Goal: Task Accomplishment & Management: Manage account settings

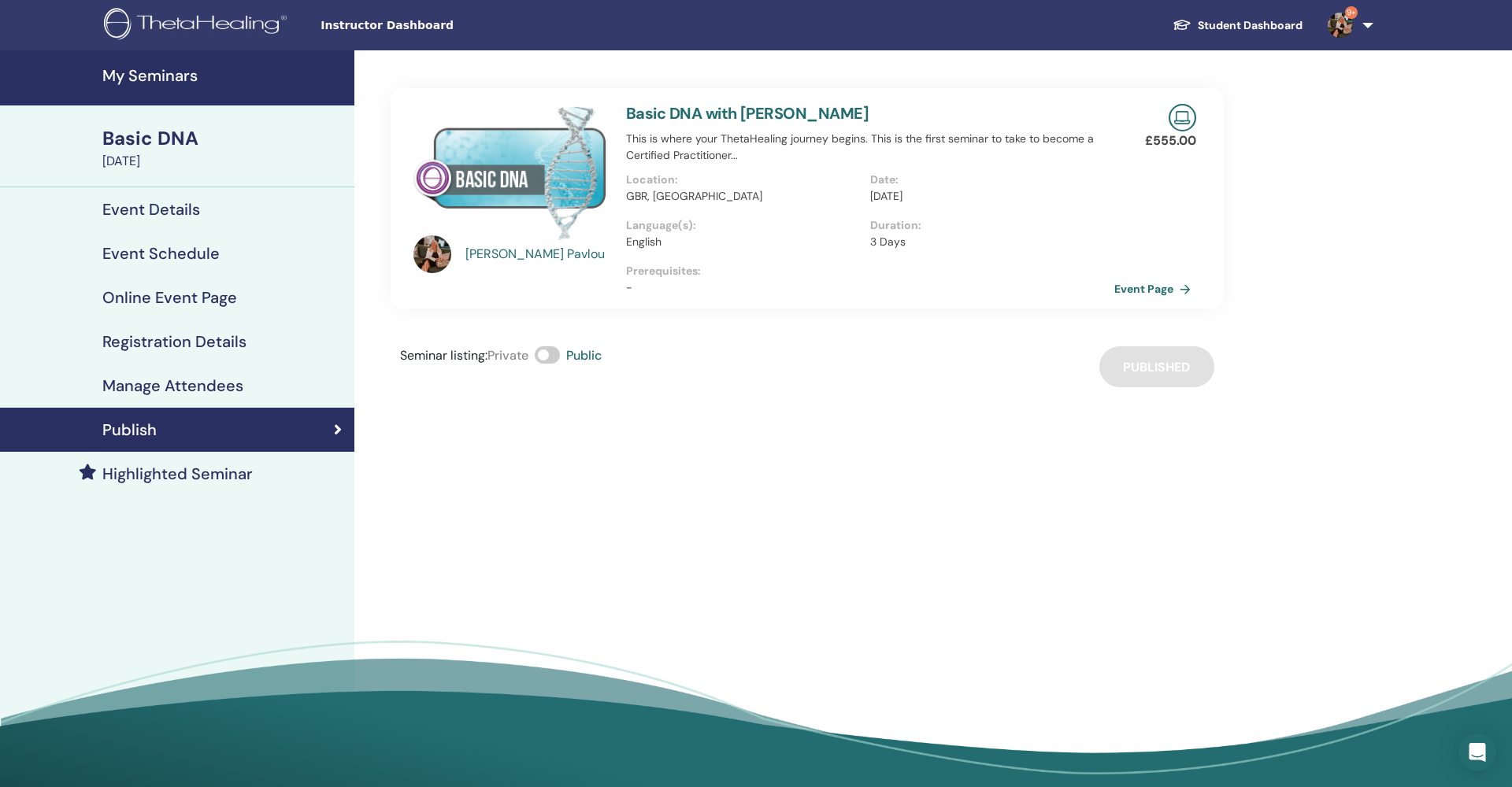
click at [151, 75] on h4 "My Seminars" at bounding box center [223, 75] width 243 height 19
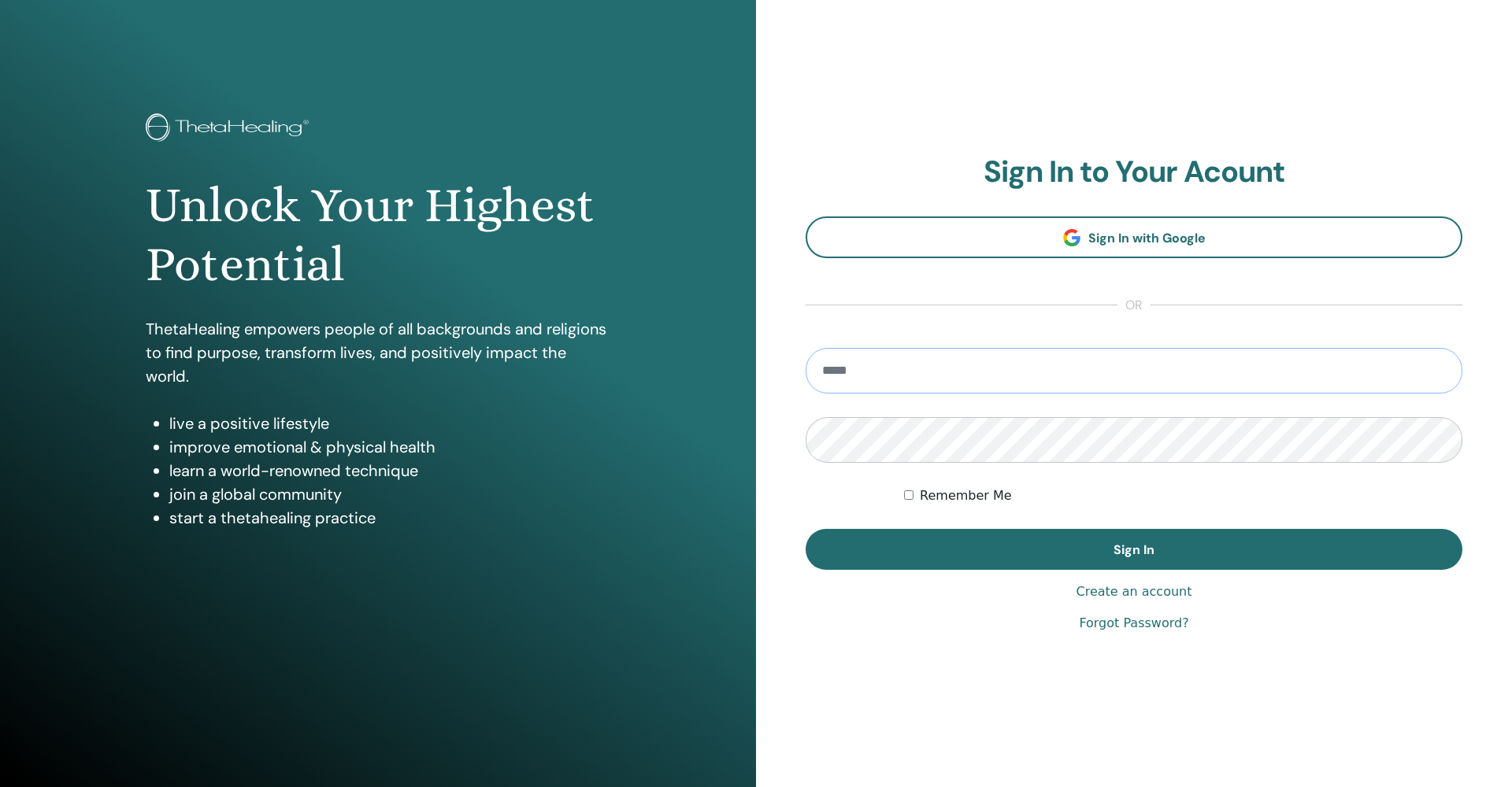
type input "**********"
click at [1134, 549] on button "Sign In" at bounding box center [1133, 548] width 657 height 41
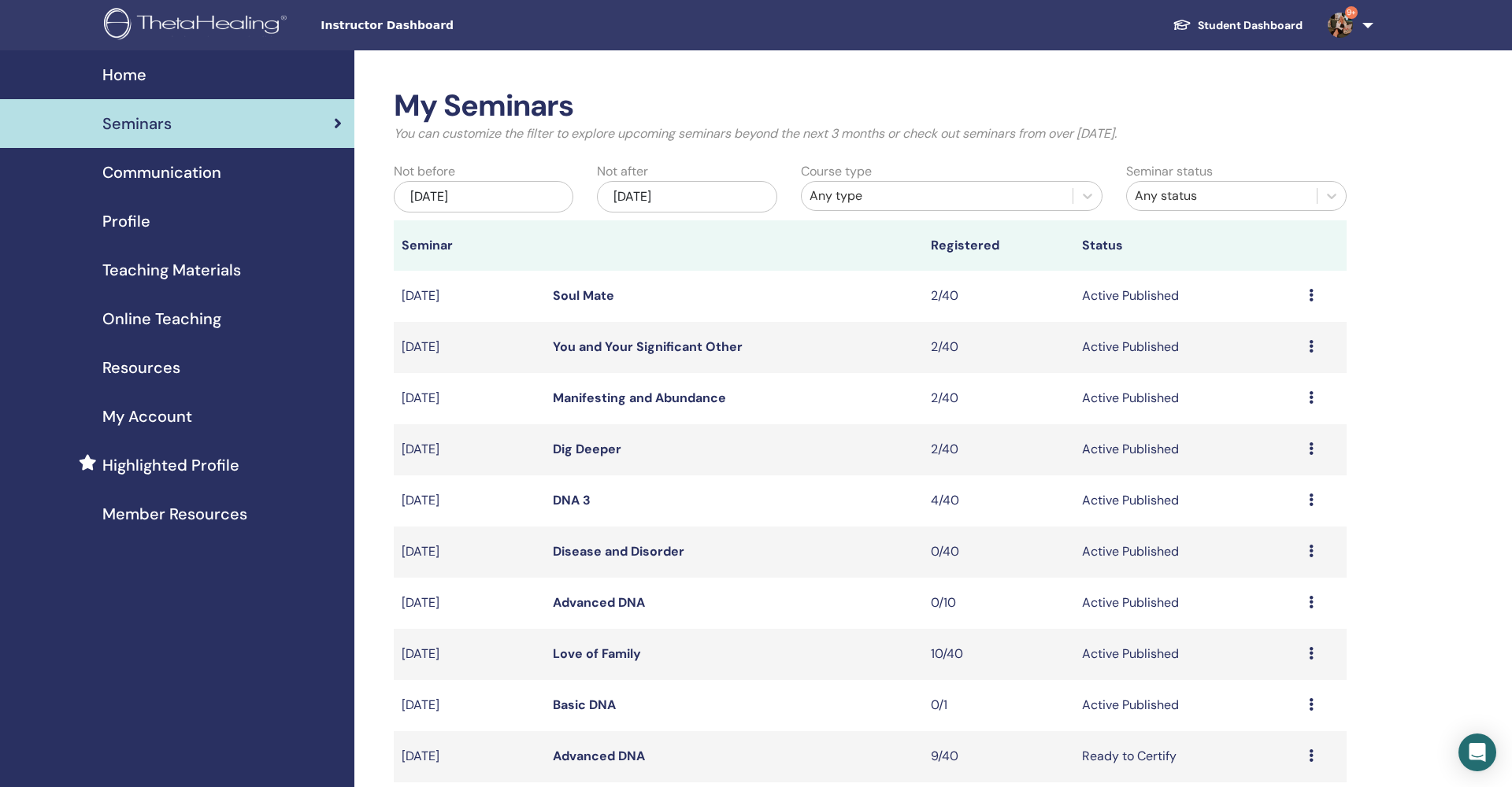
click at [611, 755] on link "Advanced DNA" at bounding box center [599, 755] width 92 height 17
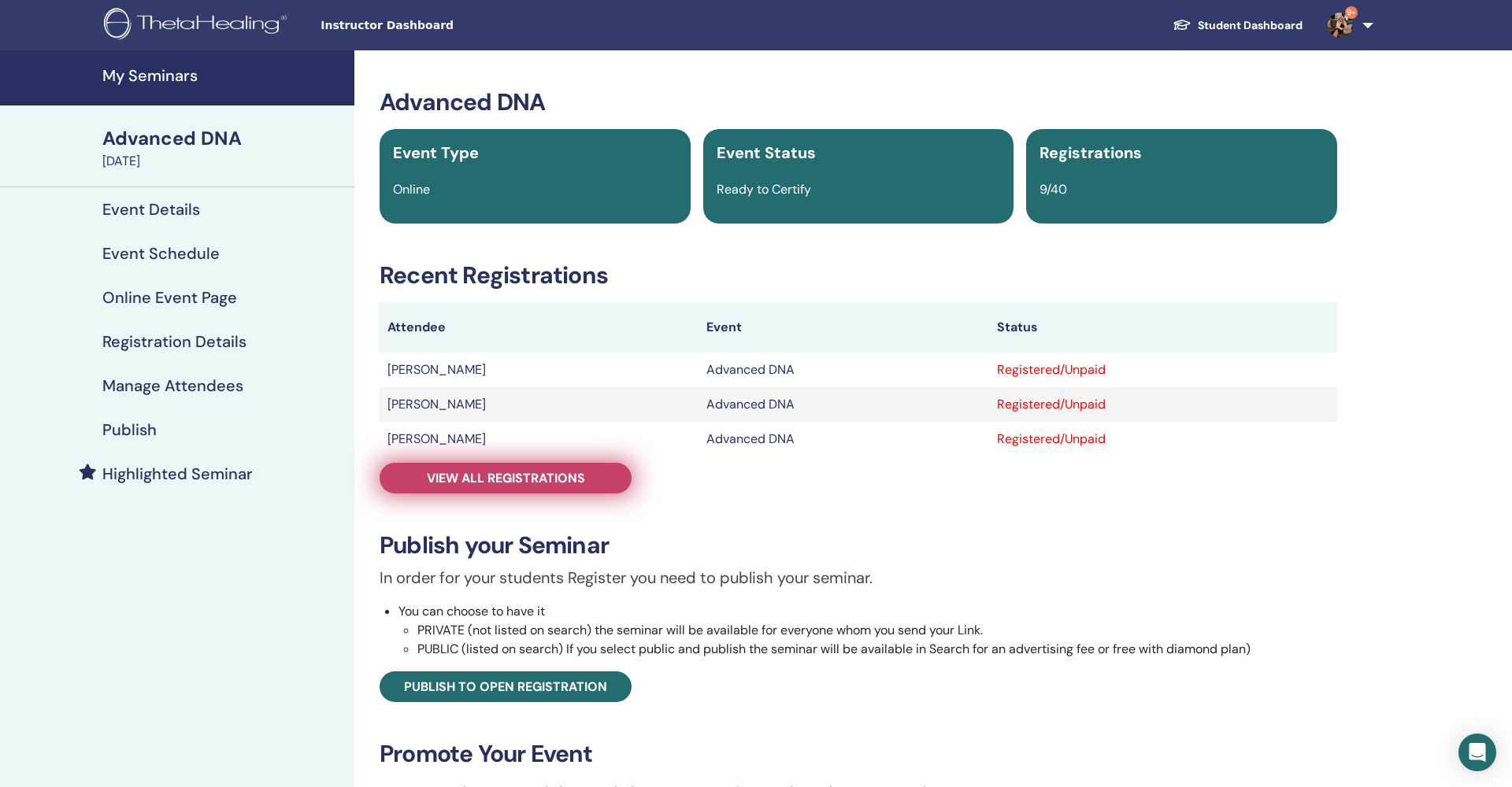
click at [507, 482] on span "View all registrations" at bounding box center [506, 477] width 158 height 17
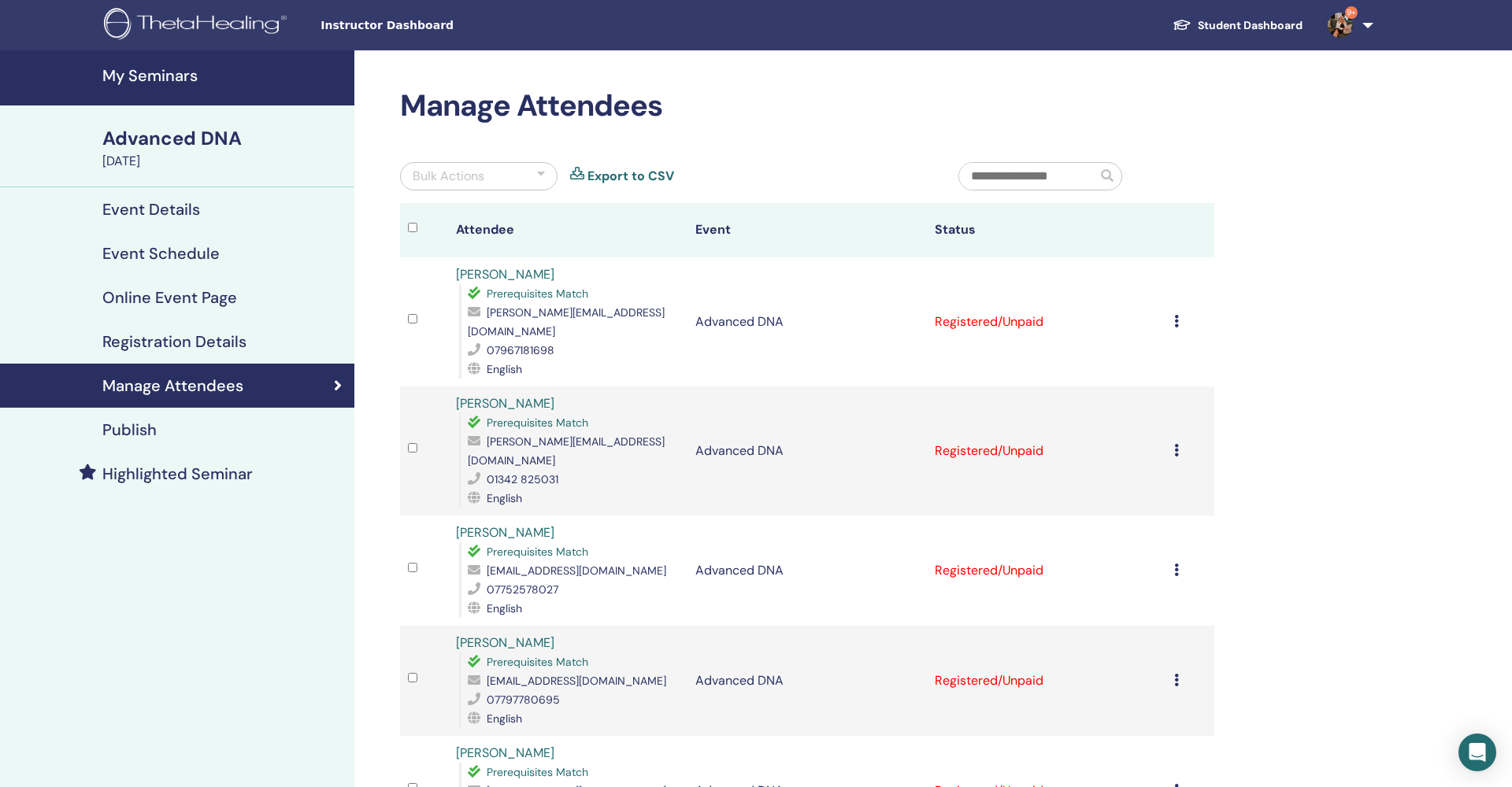
click at [1178, 317] on div "Cancel Registration Do not auto-certify Mark as Paid Mark as Unpaid Mark as Abs…" at bounding box center [1190, 322] width 32 height 19
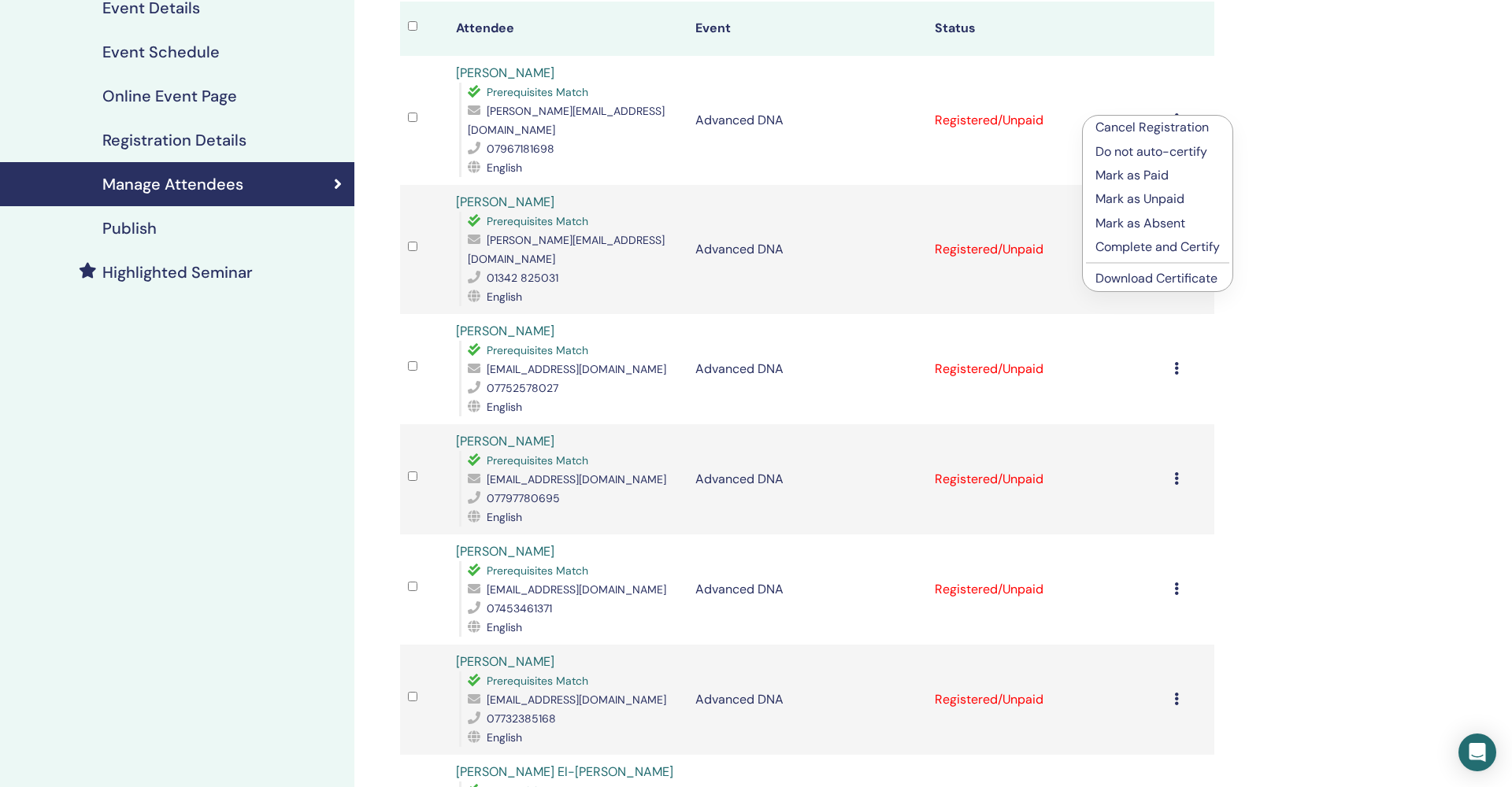
scroll to position [148, 0]
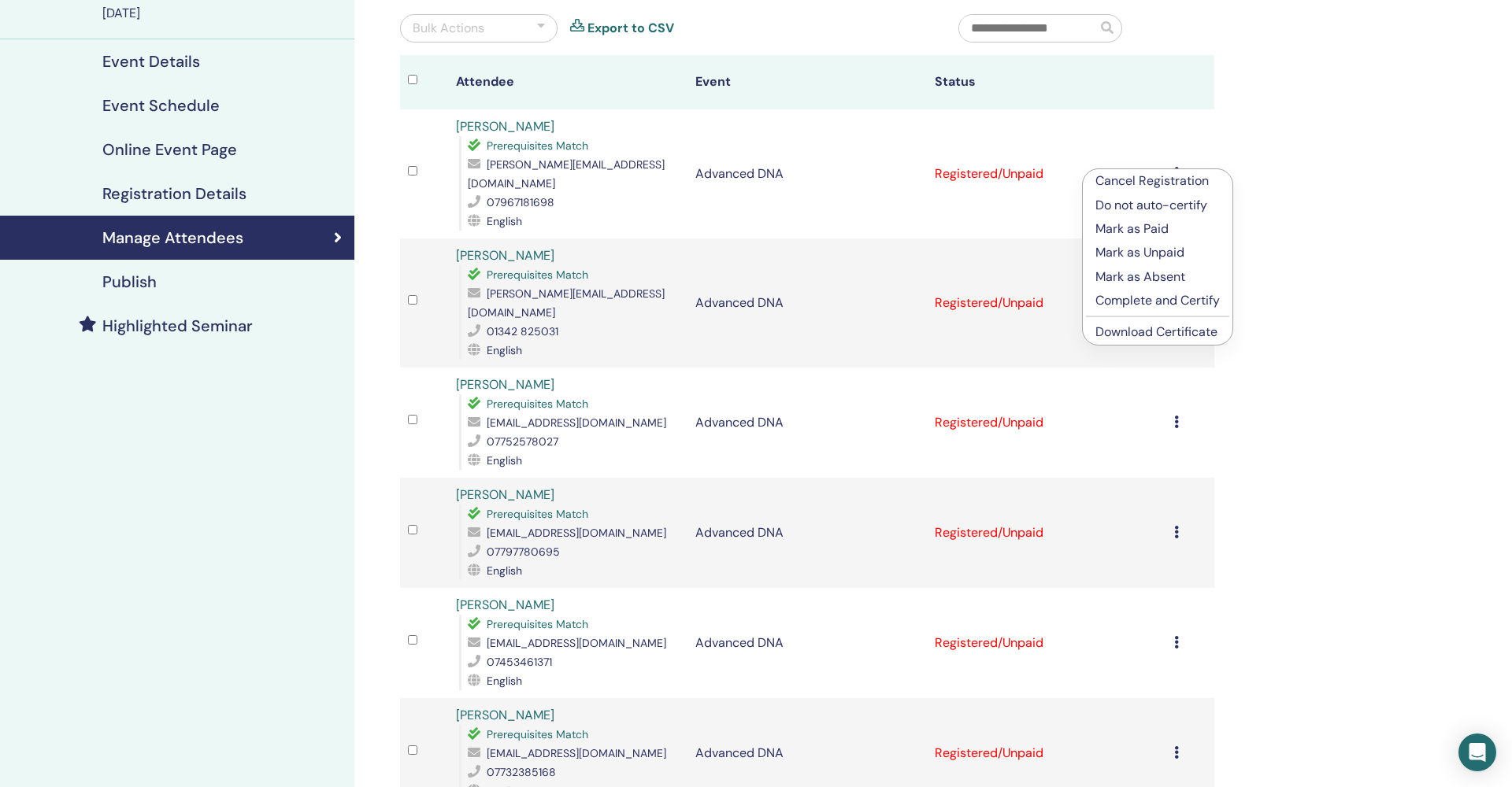
click at [1153, 300] on p "Complete and Certify" at bounding box center [1157, 301] width 124 height 19
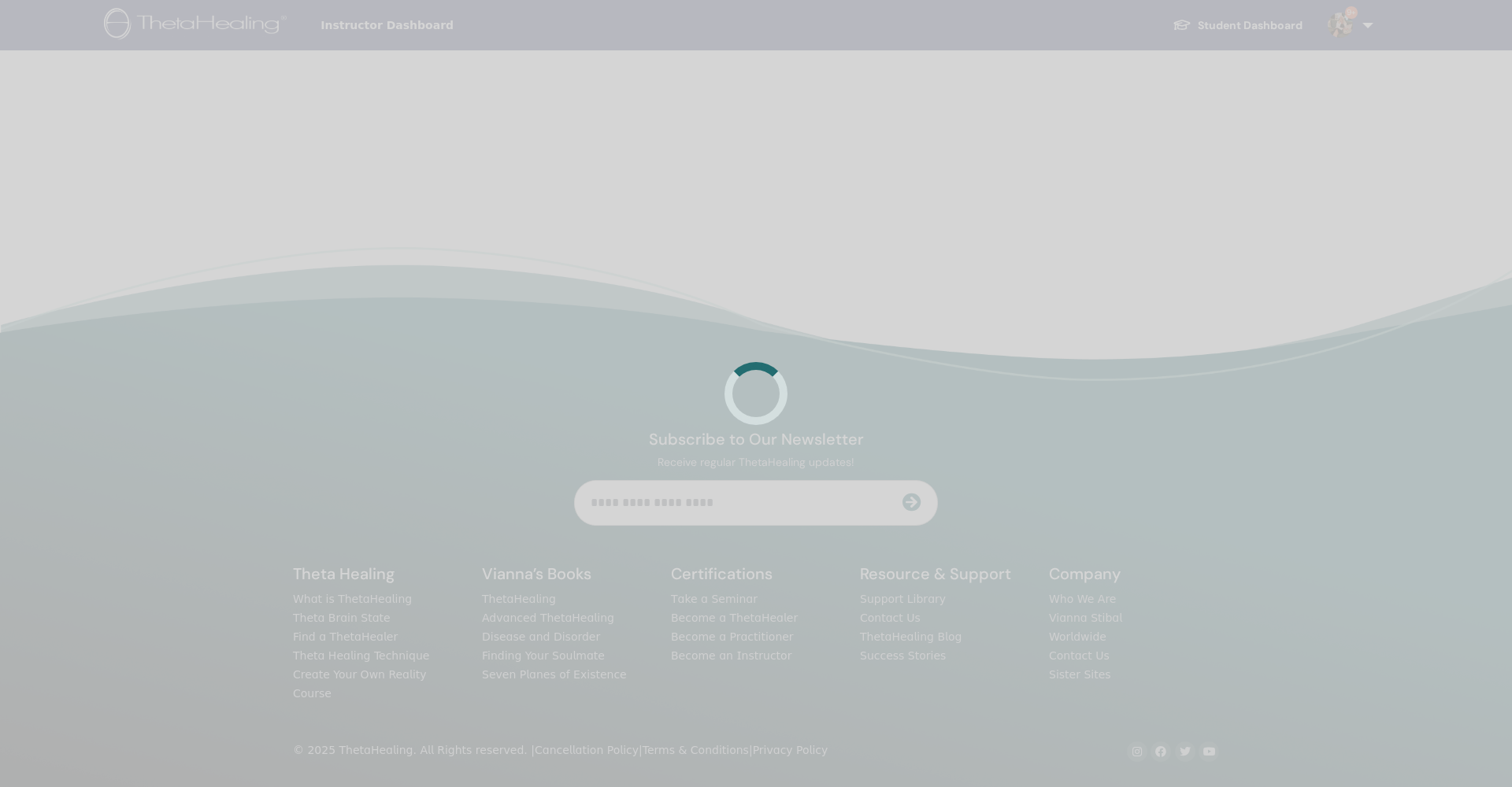
scroll to position [148, 0]
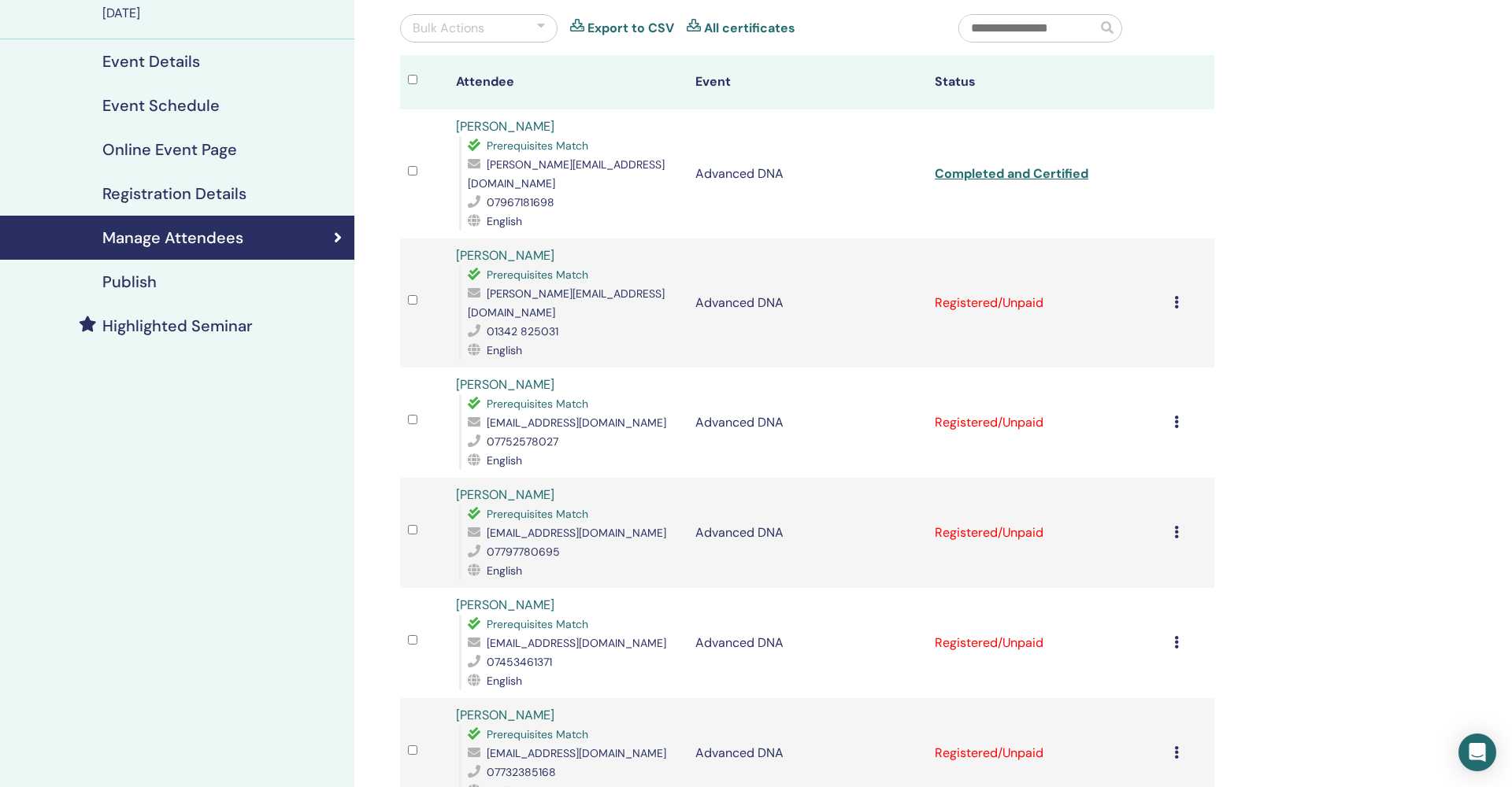
click at [1175, 296] on icon at bounding box center [1176, 302] width 5 height 13
click at [1152, 406] on p "Complete and Certify" at bounding box center [1154, 408] width 124 height 19
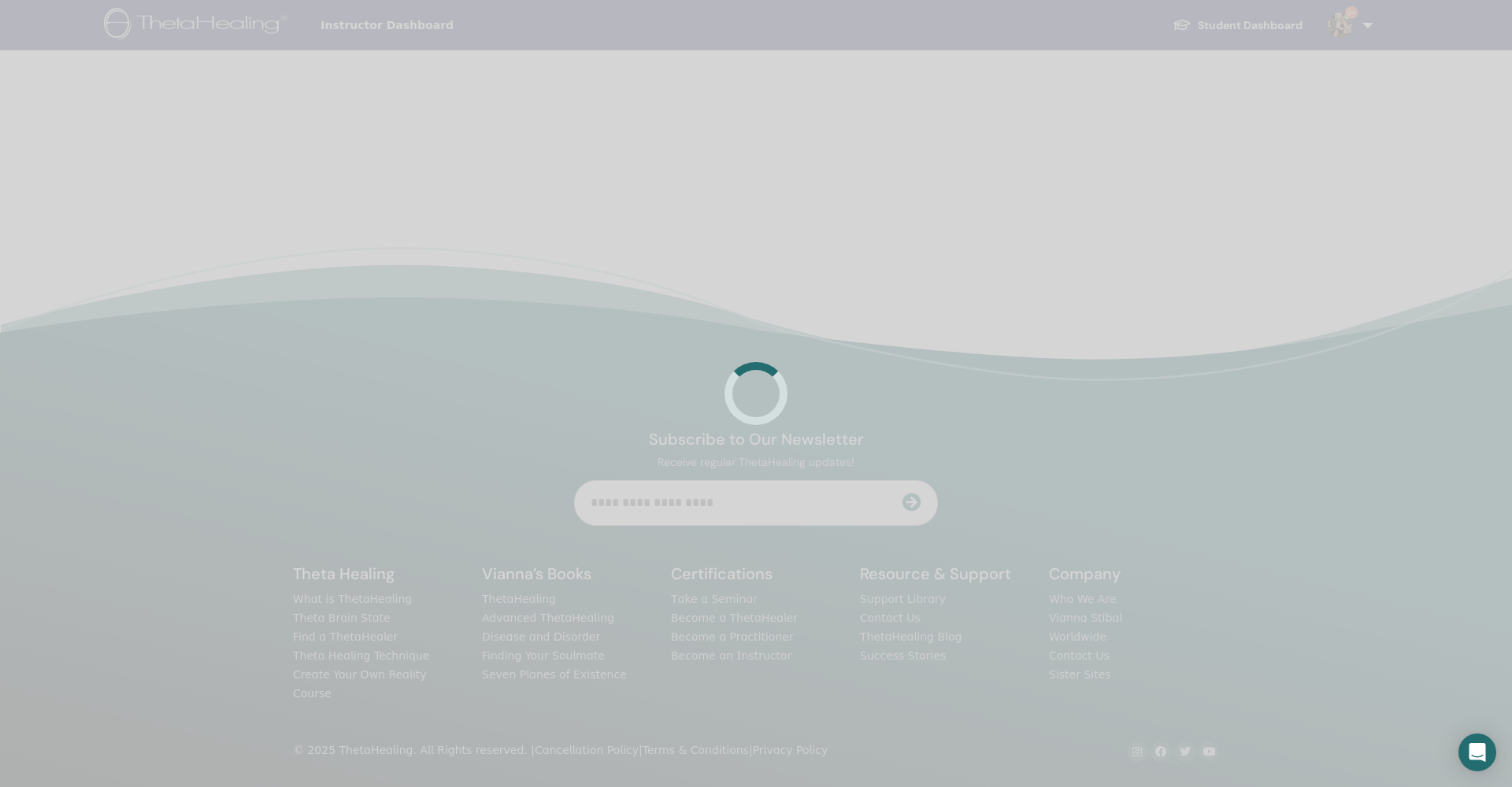
scroll to position [148, 0]
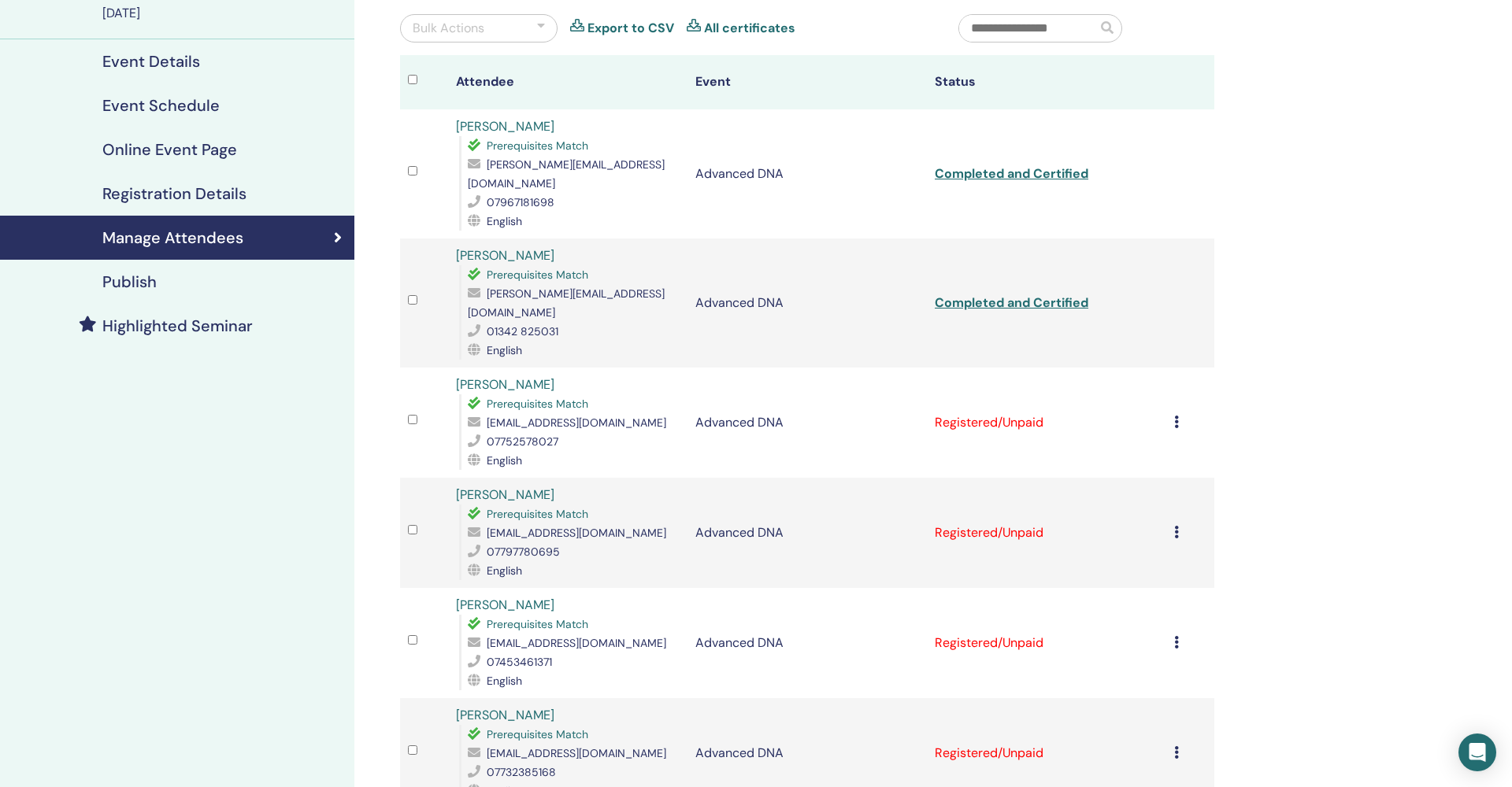
click at [1175, 415] on icon at bounding box center [1176, 421] width 5 height 13
click at [1171, 519] on p "Complete and Certify" at bounding box center [1154, 517] width 124 height 19
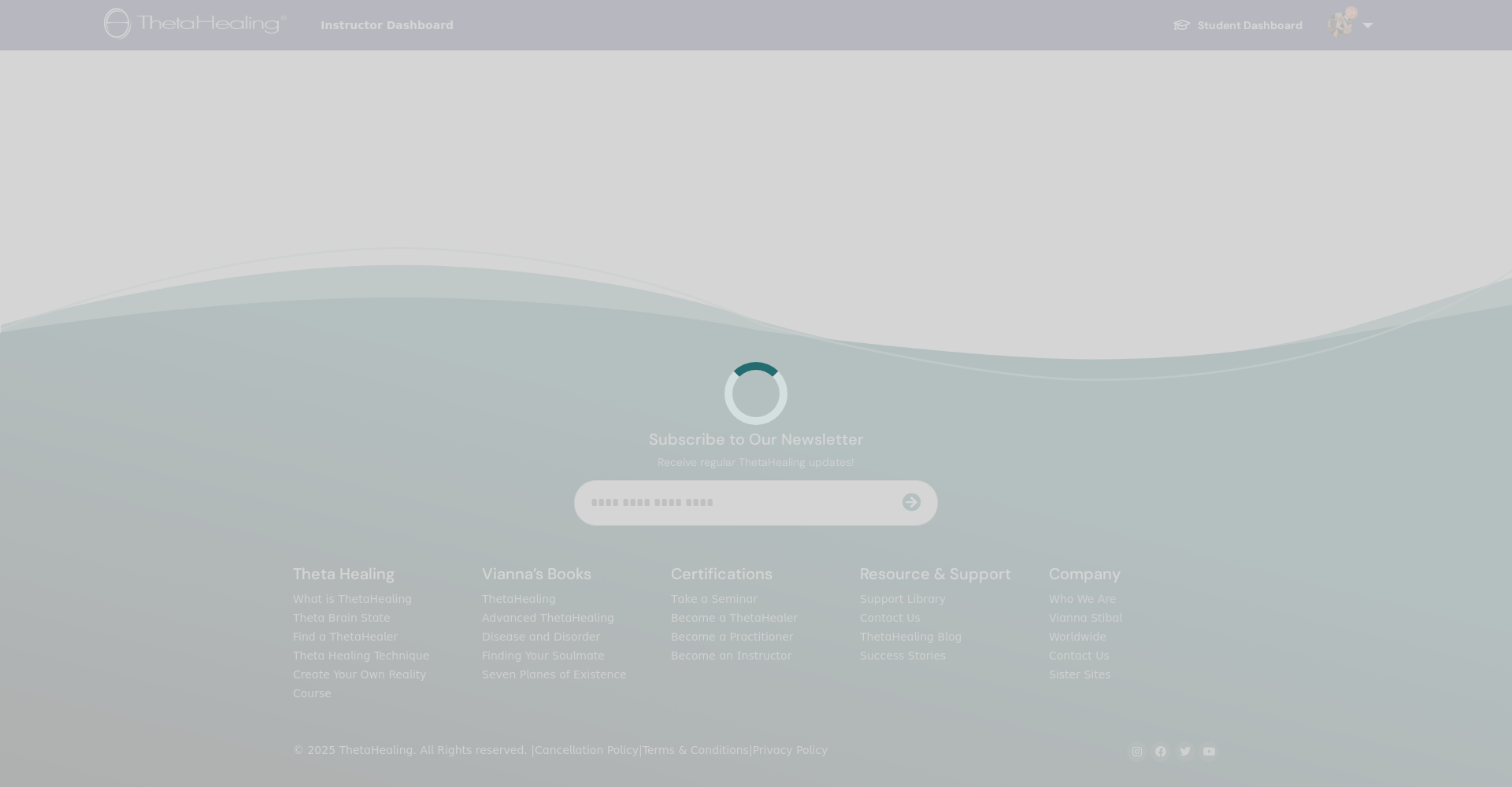
scroll to position [148, 0]
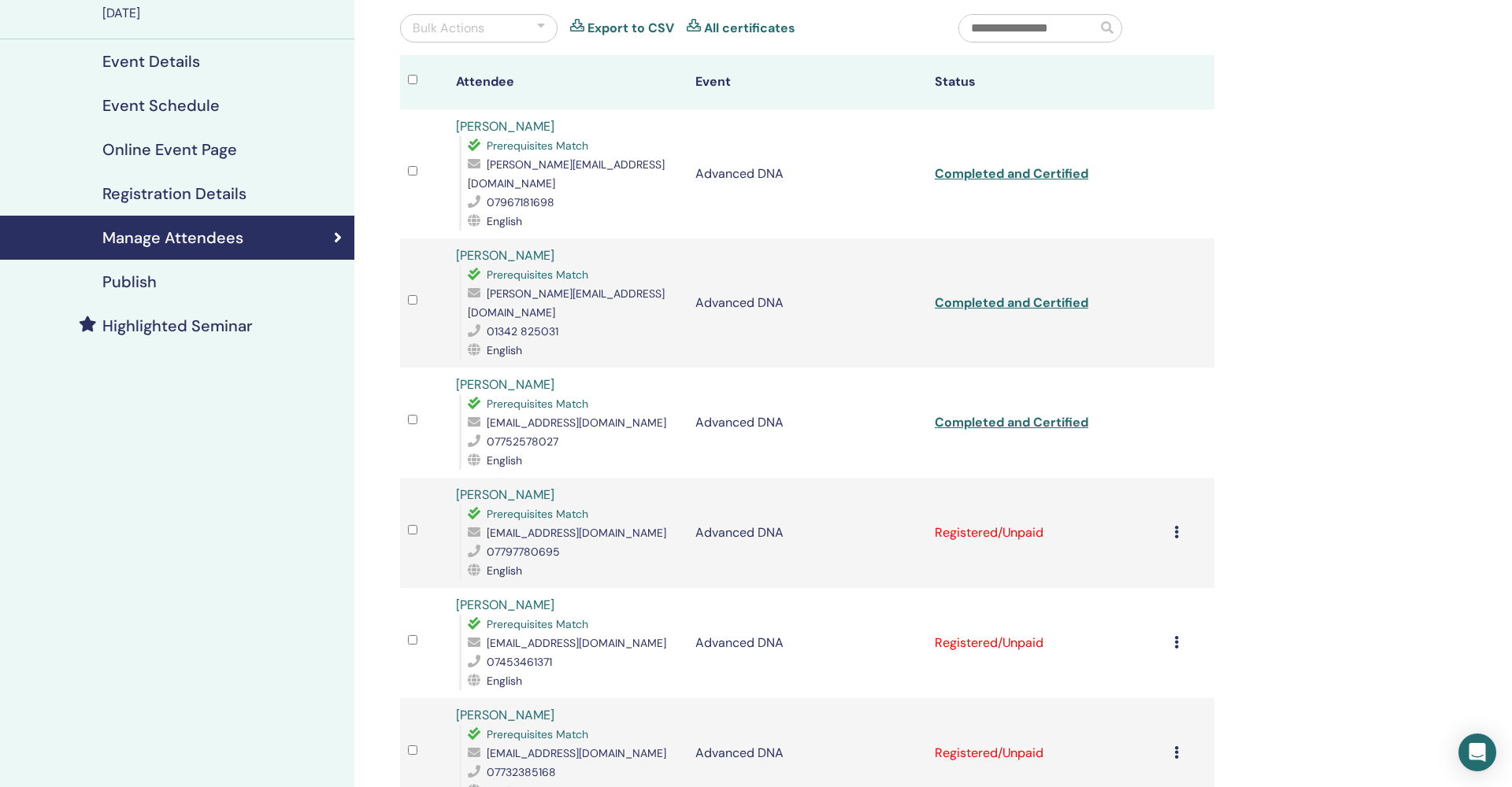
click at [1177, 525] on icon at bounding box center [1176, 531] width 5 height 13
click at [1167, 628] on p "Complete and Certify" at bounding box center [1155, 629] width 124 height 19
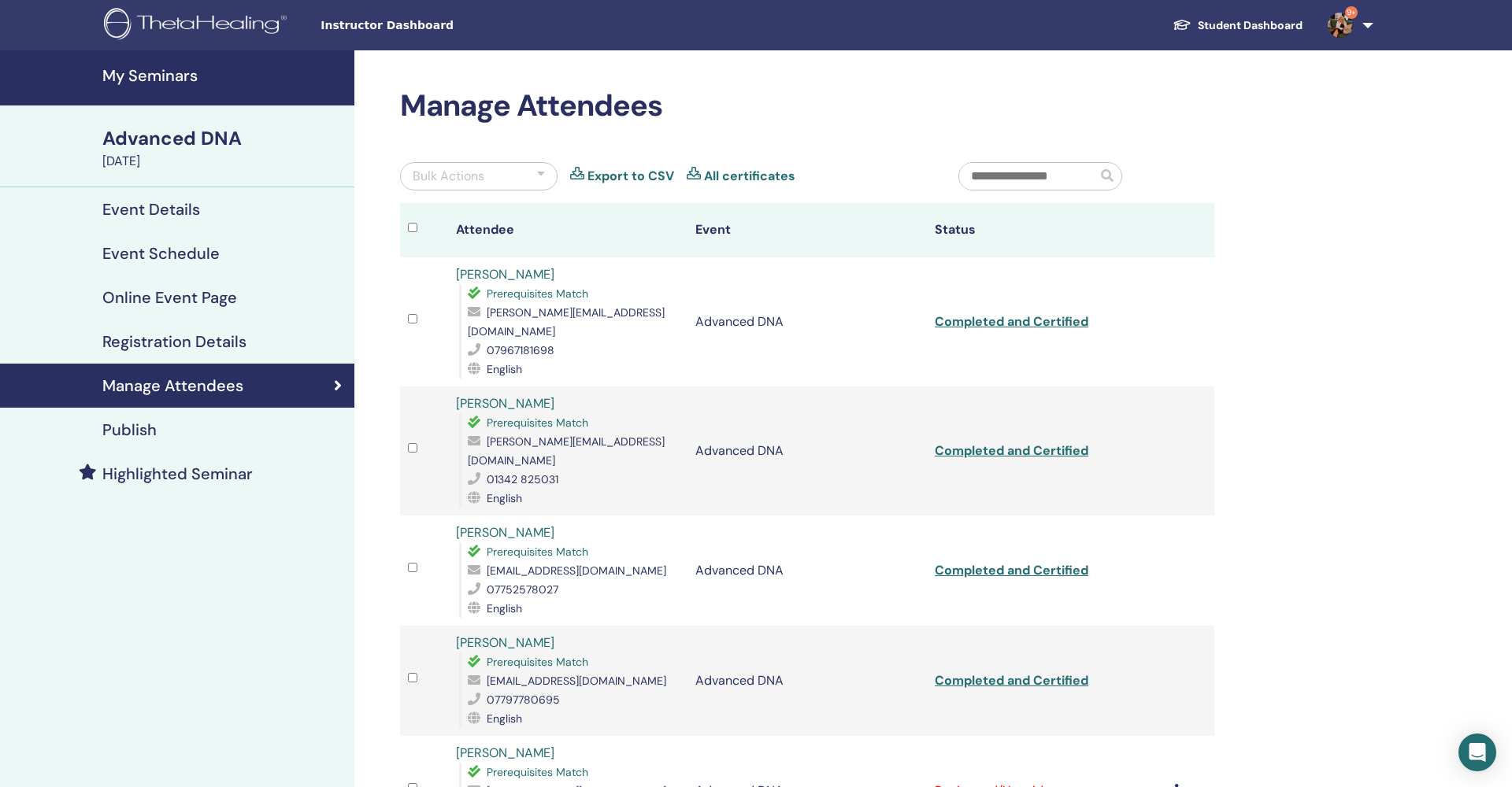
scroll to position [148, 0]
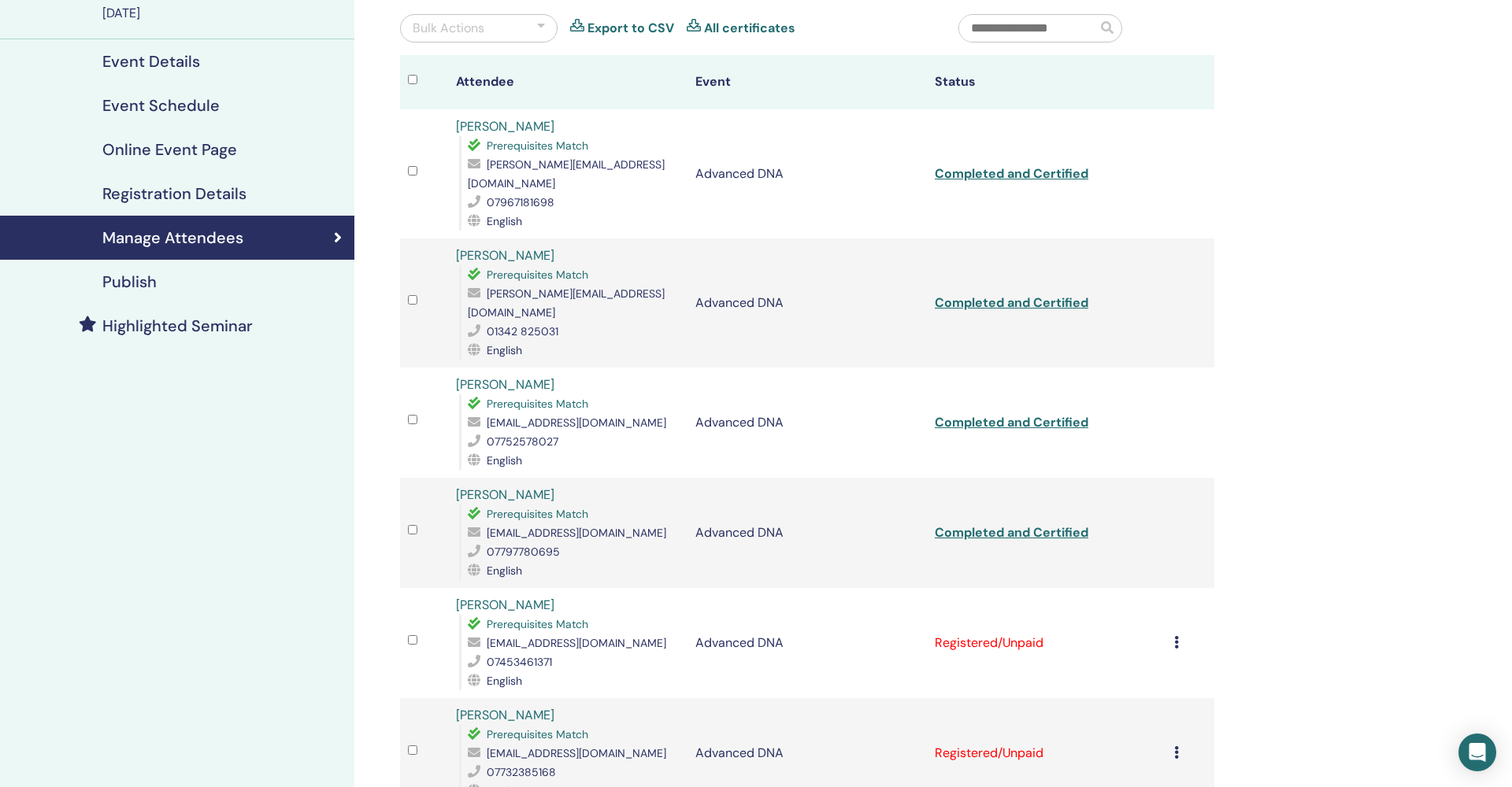
click at [1175, 636] on icon at bounding box center [1176, 642] width 5 height 13
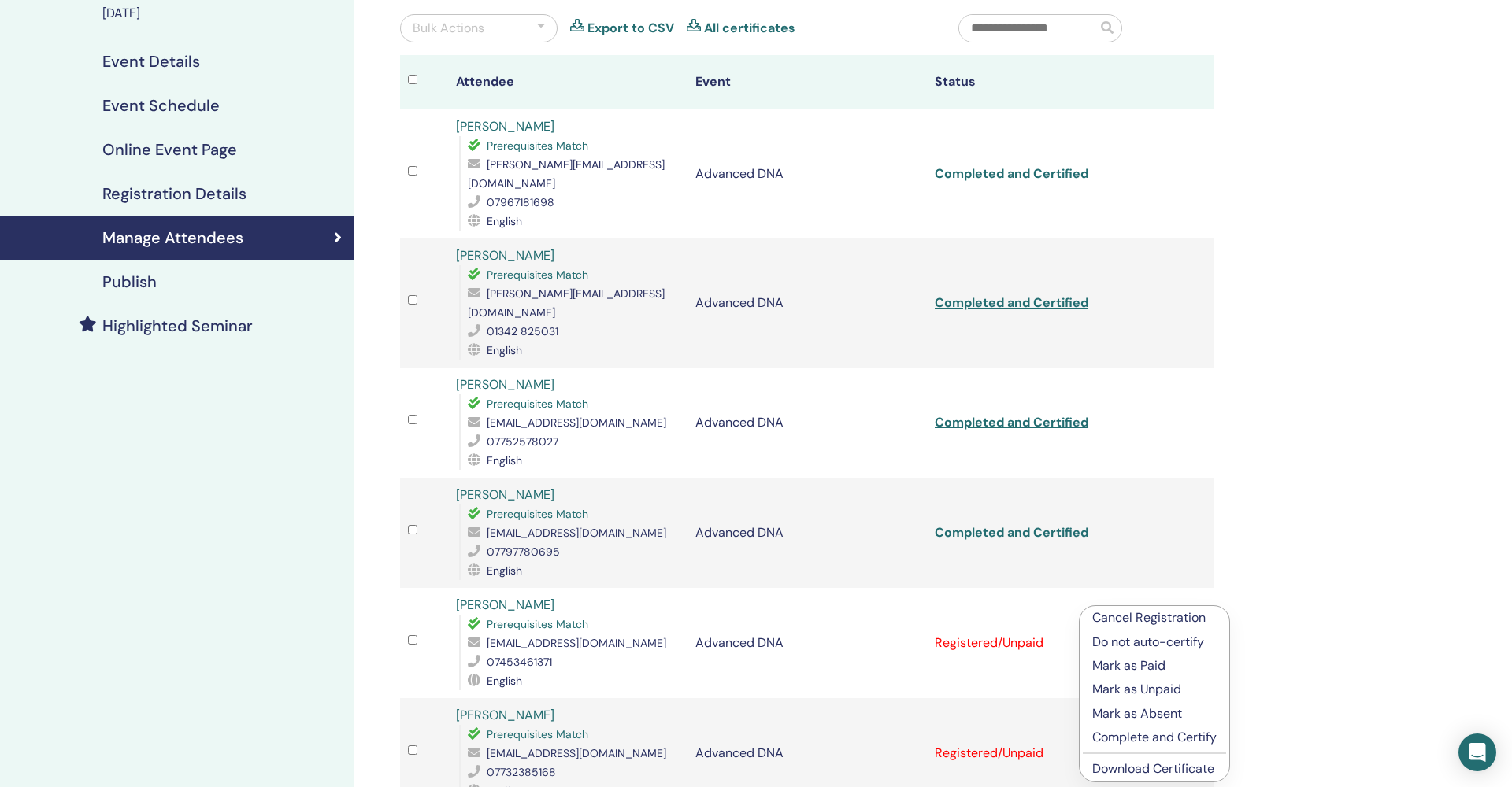
click at [1165, 736] on p "Complete and Certify" at bounding box center [1154, 737] width 124 height 19
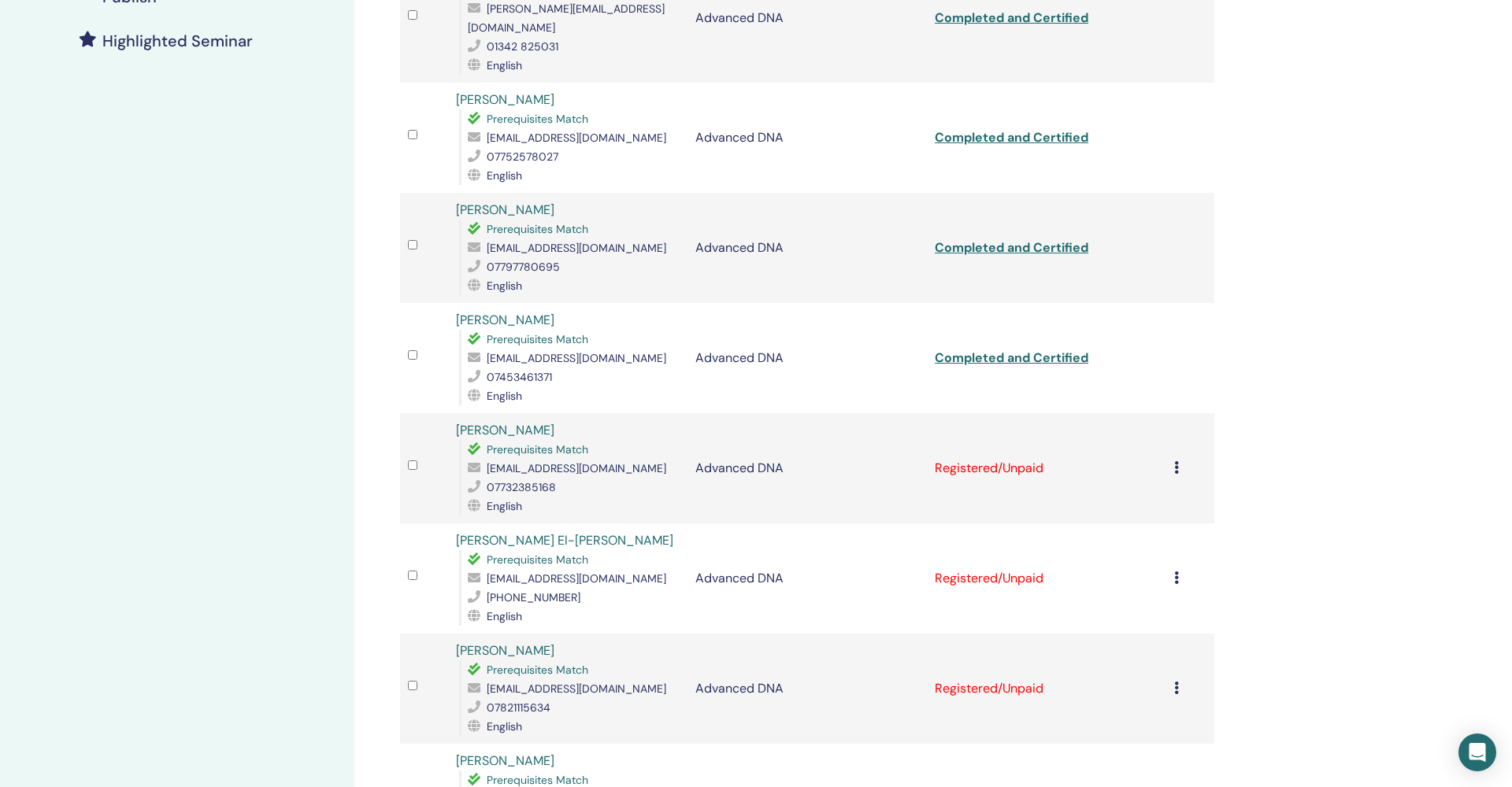
scroll to position [452, 0]
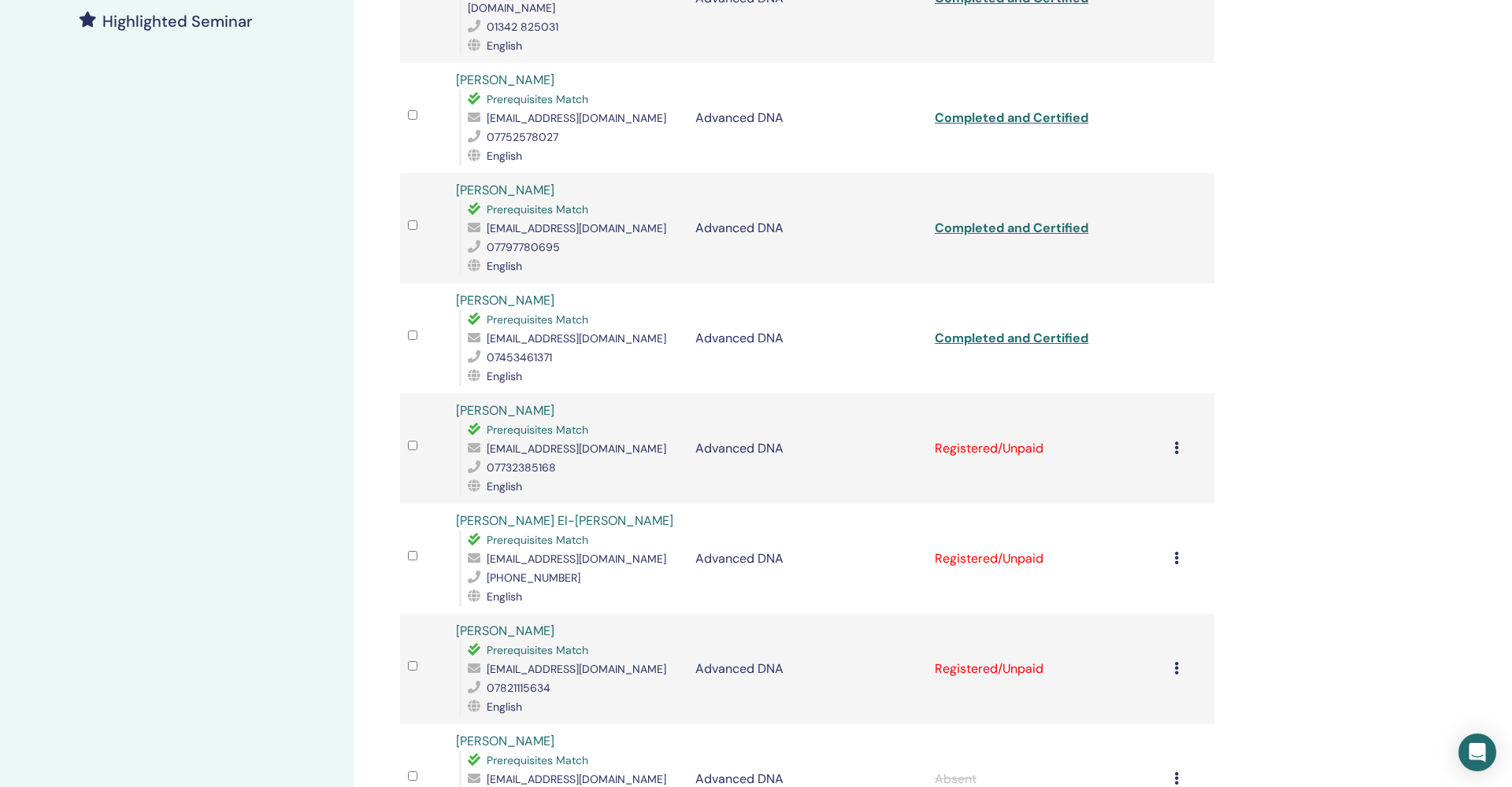
click at [1175, 441] on icon at bounding box center [1176, 447] width 5 height 13
click at [1159, 545] on p "Complete and Certify" at bounding box center [1154, 542] width 124 height 19
click at [1172, 521] on td "Cancel Registration Do not auto-certify Mark as Paid Mark as Unpaid Mark as Abs…" at bounding box center [1190, 558] width 48 height 110
click at [1174, 551] on icon at bounding box center [1176, 557] width 5 height 13
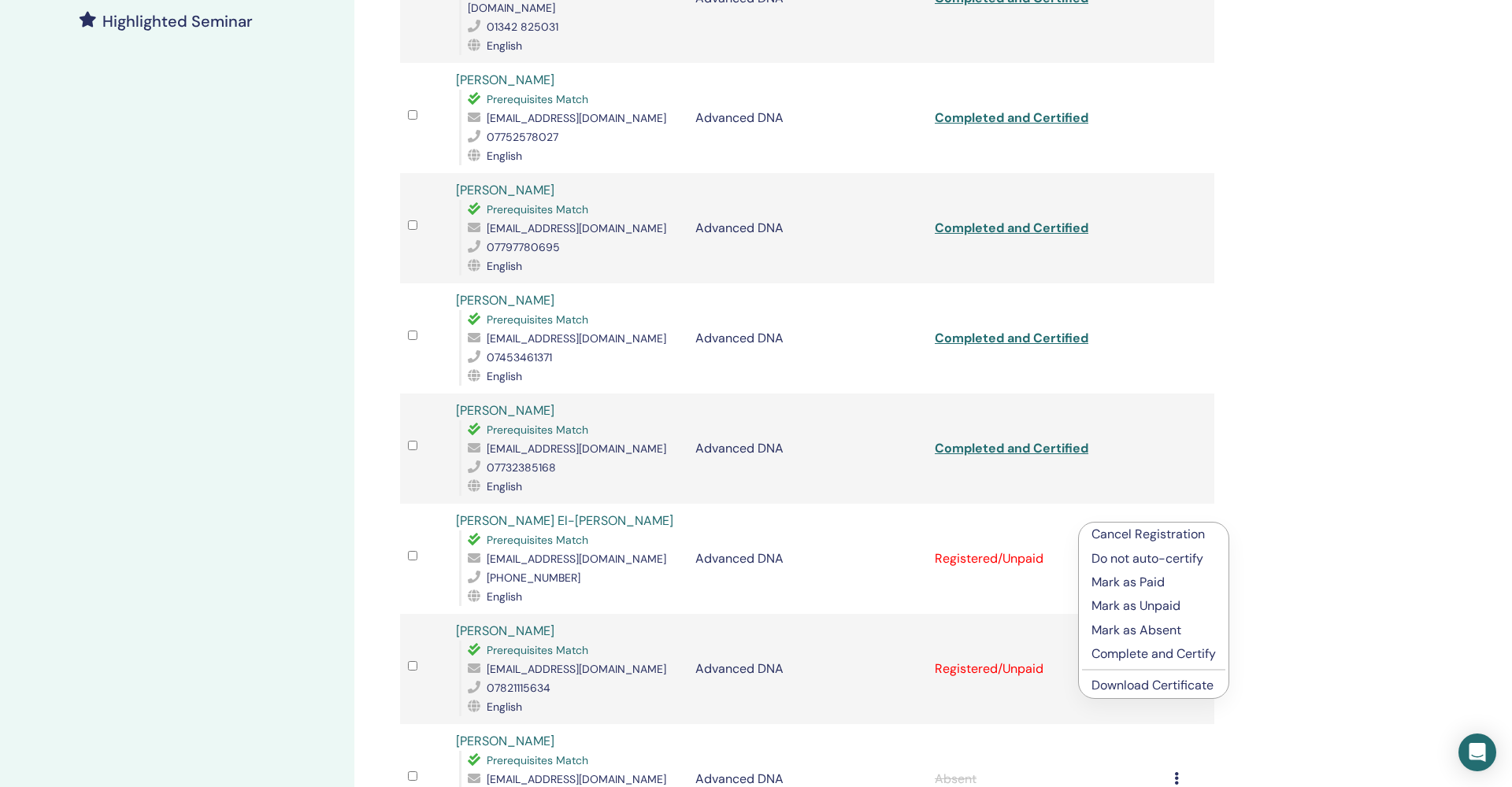
click at [1125, 655] on p "Complete and Certify" at bounding box center [1153, 653] width 124 height 19
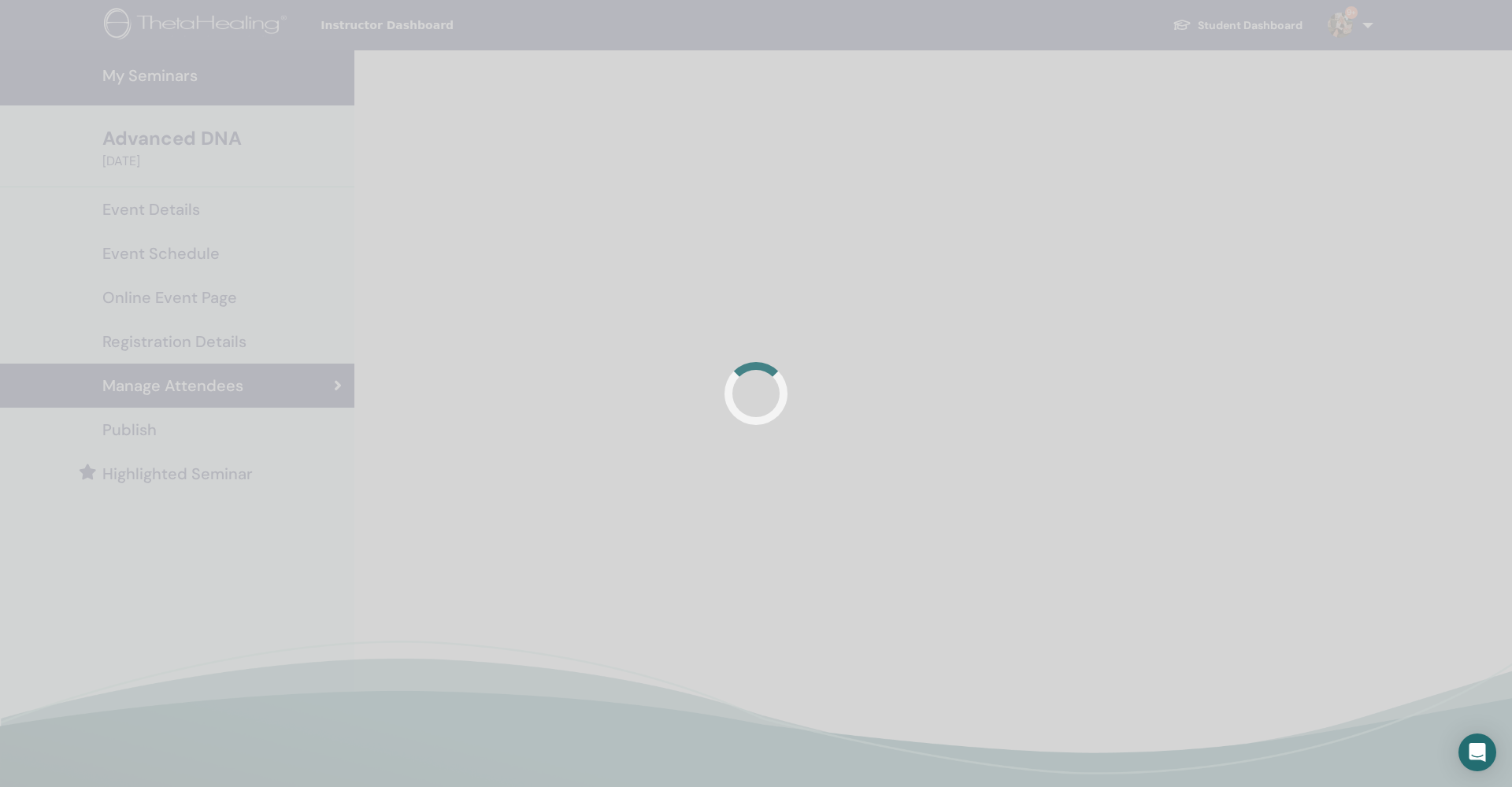
scroll to position [371, 0]
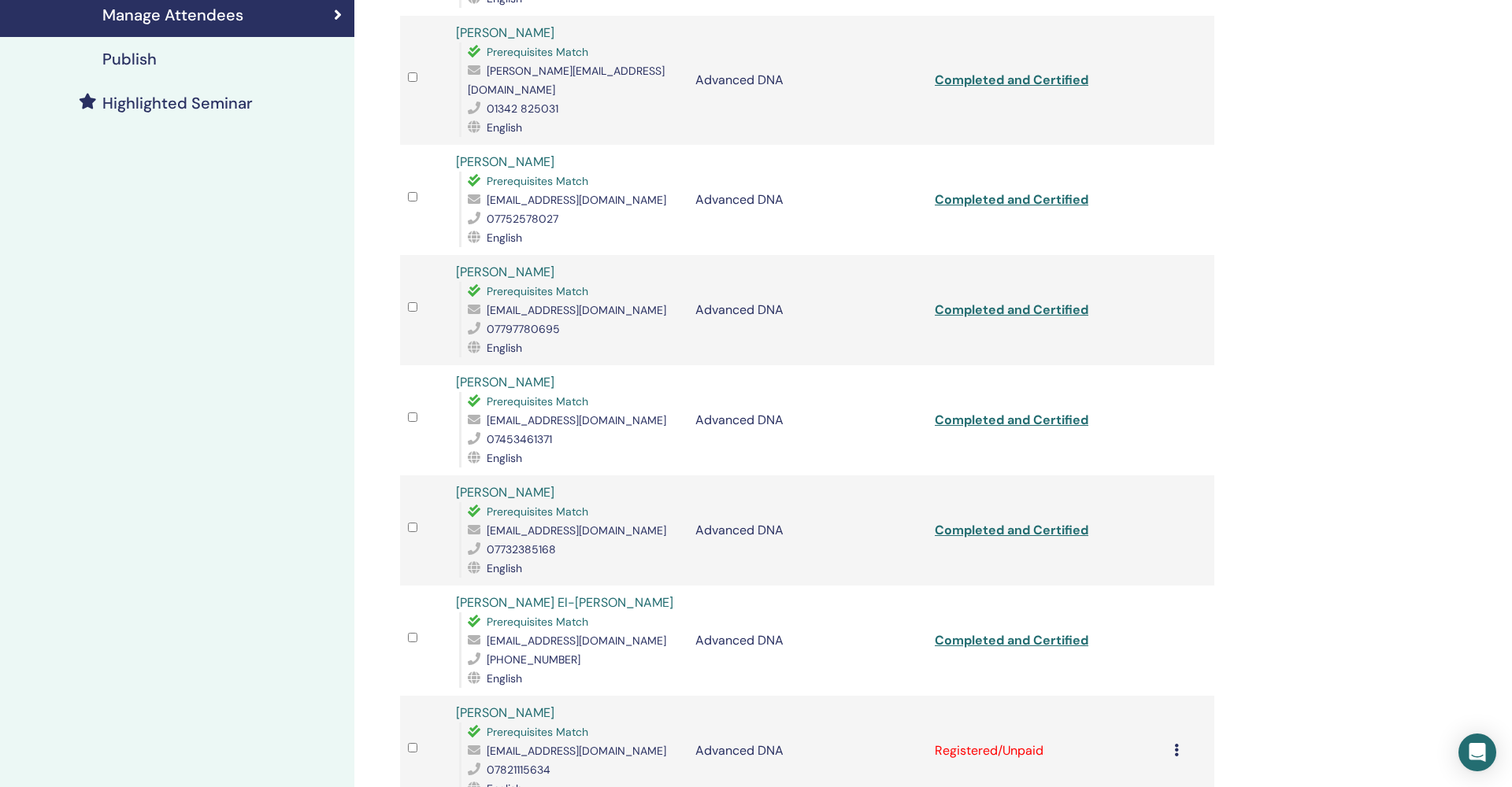
click at [1178, 744] on icon at bounding box center [1176, 750] width 5 height 13
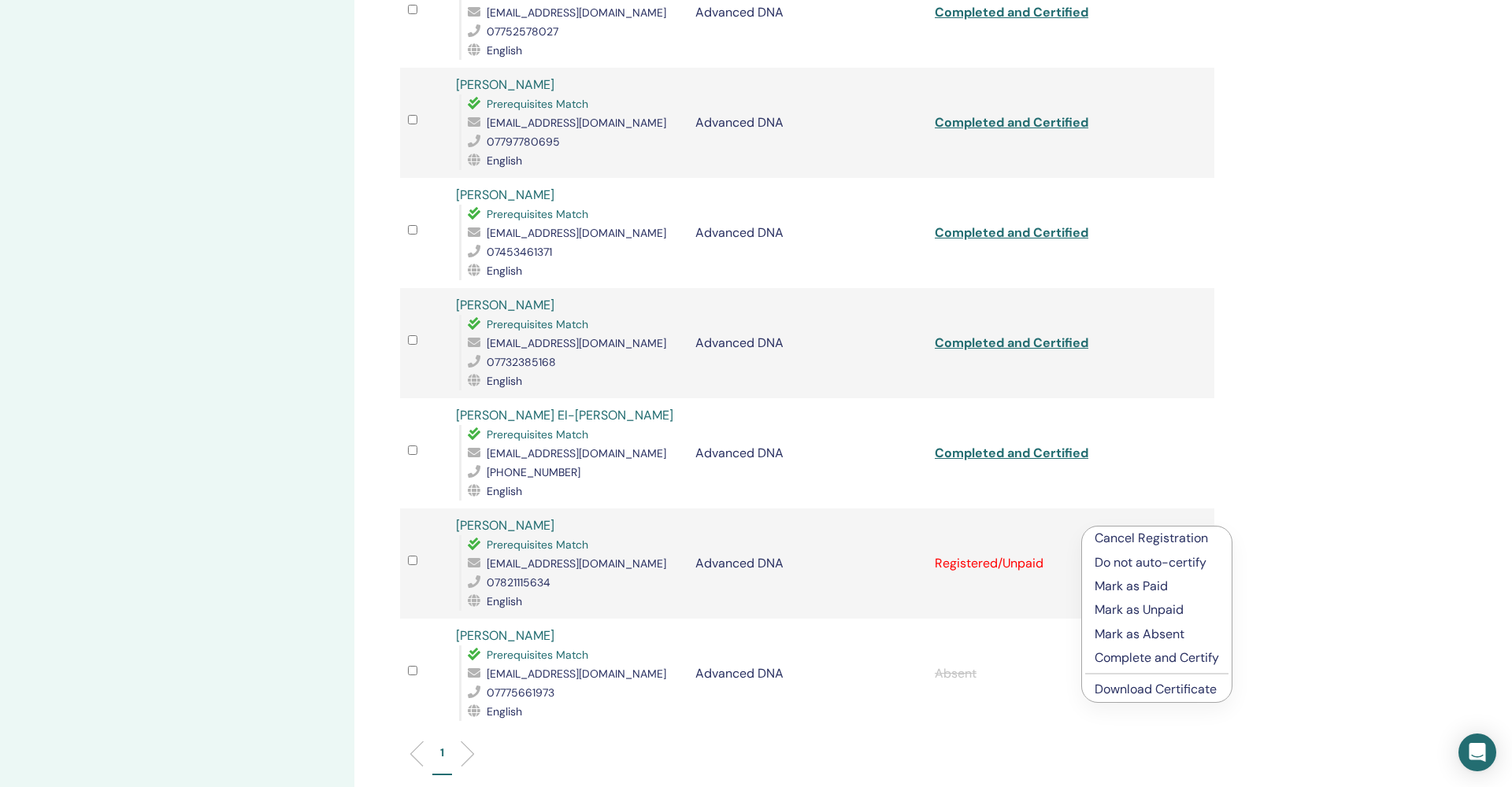
scroll to position [573, 0]
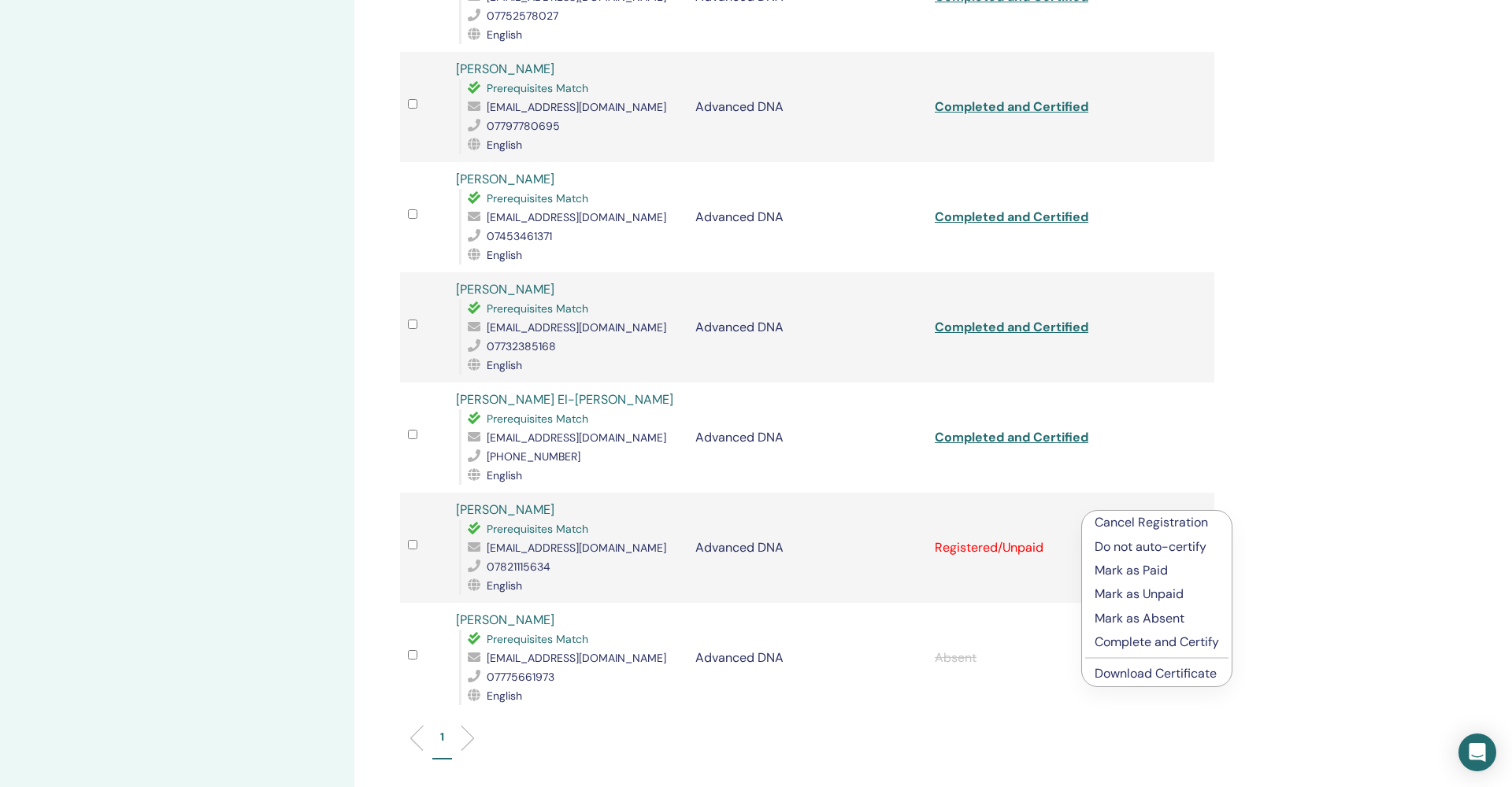
click at [1146, 644] on p "Complete and Certify" at bounding box center [1156, 641] width 124 height 19
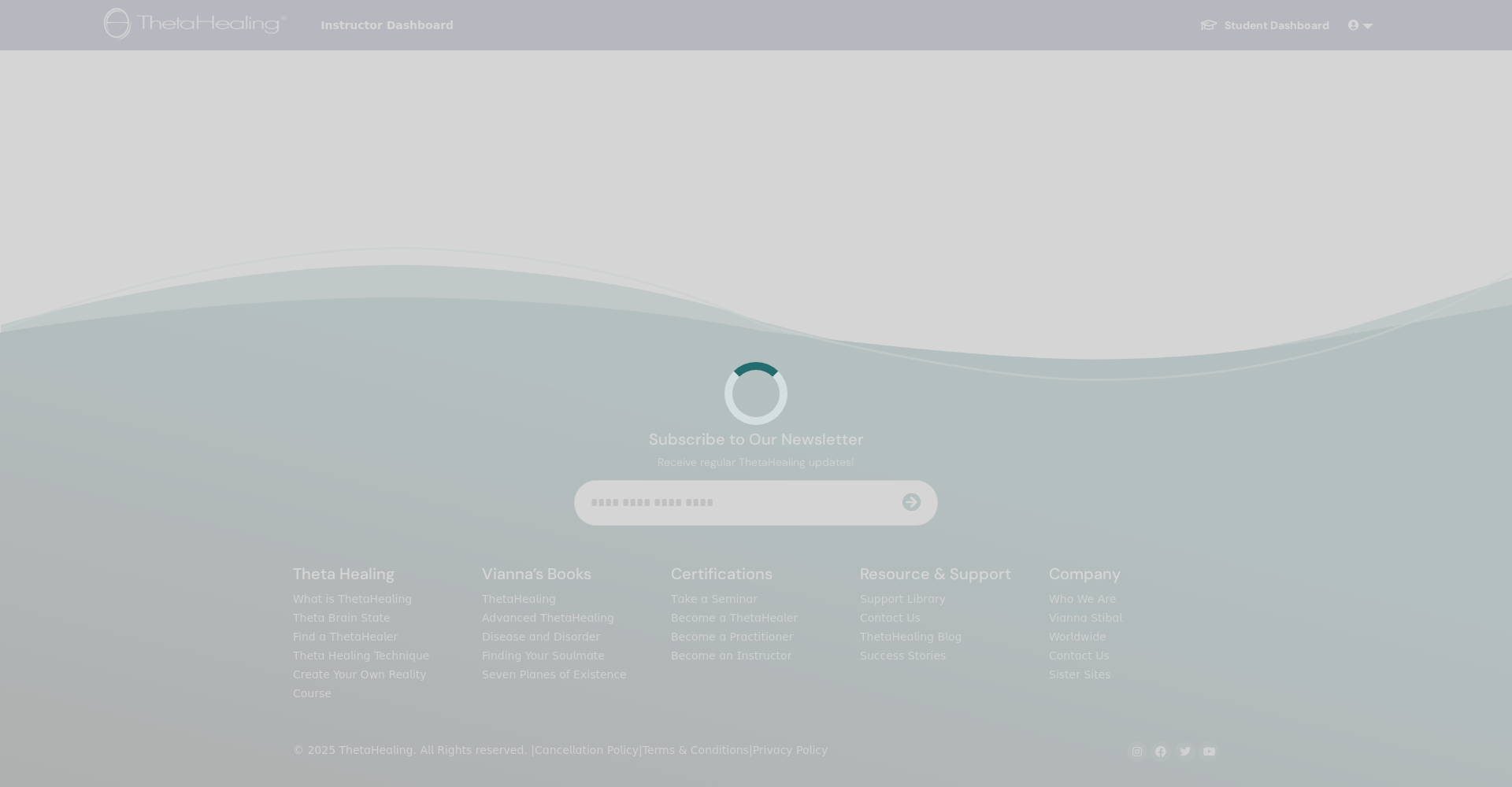
scroll to position [371, 0]
